Goal: Information Seeking & Learning: Compare options

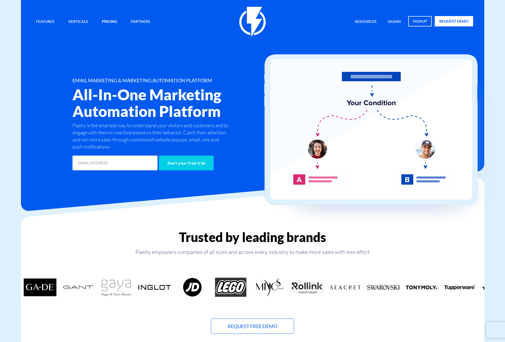
click at [109, 21] on link "Pricing" at bounding box center [109, 22] width 23 height 12
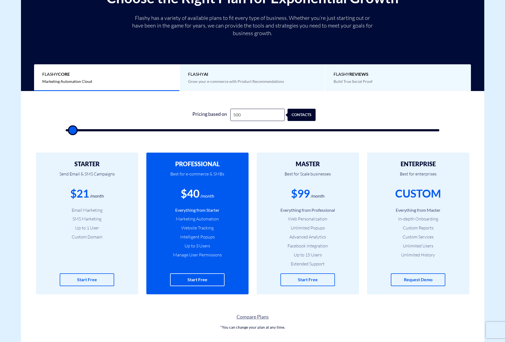
scroll to position [117, 0]
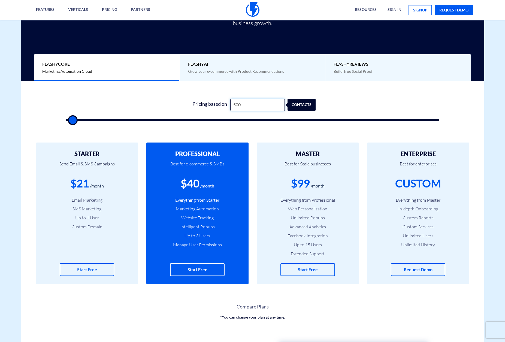
click at [261, 102] on input "500" at bounding box center [257, 105] width 54 height 12
click at [300, 105] on div "contacts" at bounding box center [305, 105] width 28 height 12
drag, startPoint x: 258, startPoint y: 105, endPoint x: 229, endPoint y: 104, distance: 29.2
click at [229, 104] on div "Pricing based on 500 contacts" at bounding box center [252, 105] width 126 height 12
type input "1"
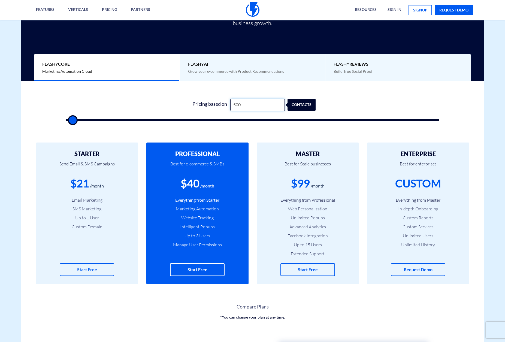
type input "500"
type input "10"
type input "500"
type input "100"
type input "500"
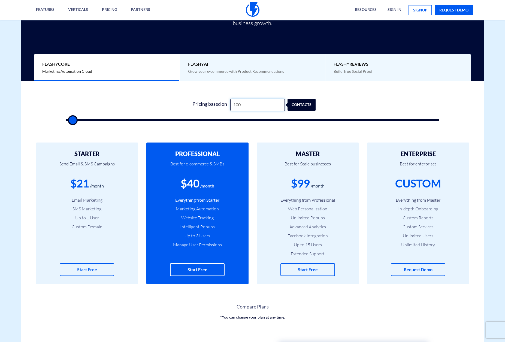
type input "1,000"
type input "1000"
click at [306, 105] on div "contacts" at bounding box center [305, 105] width 28 height 12
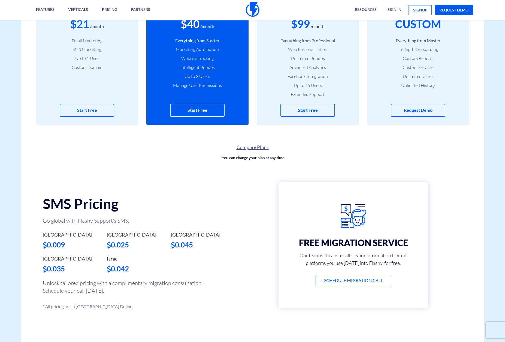
scroll to position [292, 0]
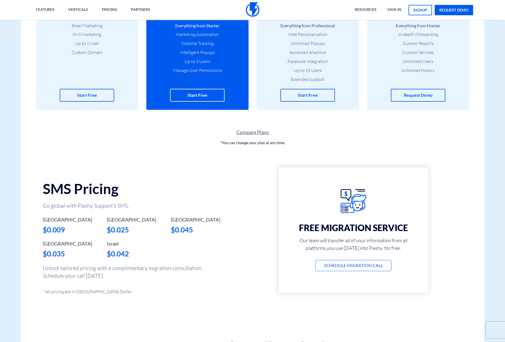
click at [249, 133] on link "Compare Plans" at bounding box center [252, 132] width 463 height 7
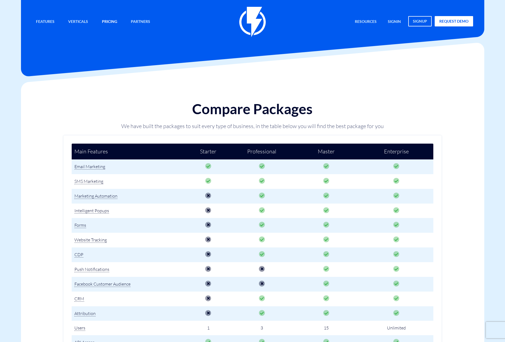
click at [108, 22] on link "Pricing" at bounding box center [109, 22] width 23 height 12
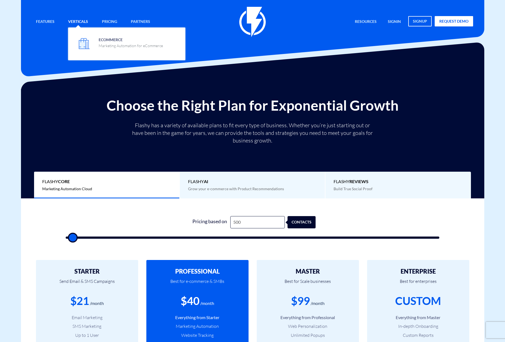
click at [77, 22] on link "Verticals" at bounding box center [78, 22] width 28 height 12
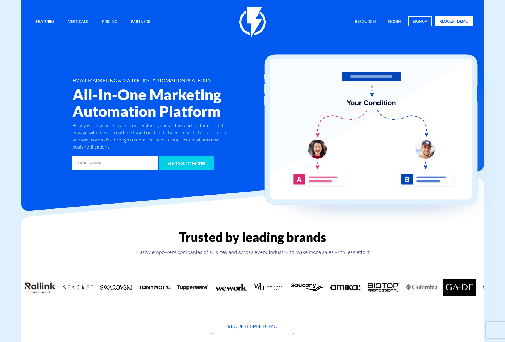
click at [49, 21] on link "Features" at bounding box center [45, 22] width 27 height 12
